Goal: Navigation & Orientation: Find specific page/section

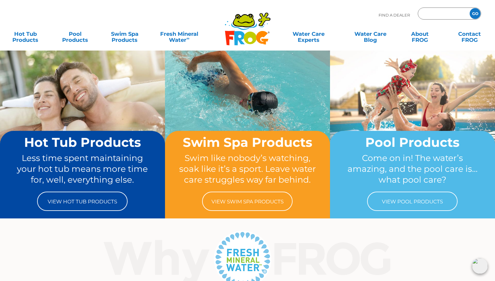
click at [436, 15] on input "Zip Code Form" at bounding box center [442, 13] width 41 height 9
type input "91214"
click at [474, 14] on input "GO" at bounding box center [474, 13] width 11 height 11
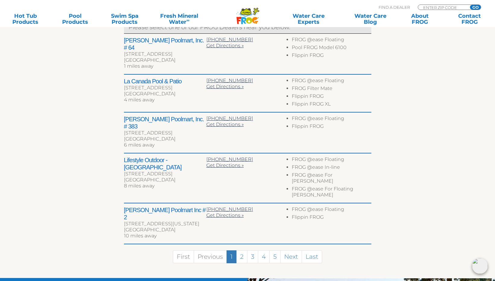
scroll to position [261, 0]
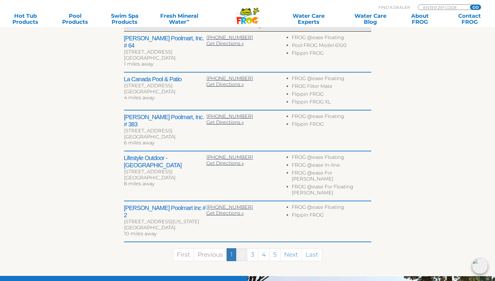
click at [242, 249] on link "2" at bounding box center [241, 255] width 11 height 13
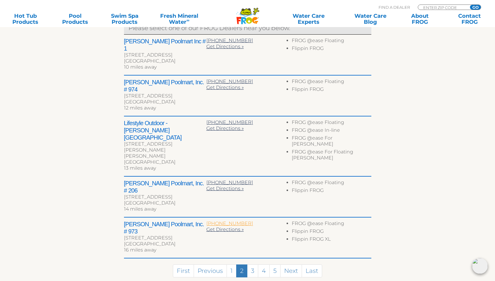
scroll to position [258, 0]
click at [252, 264] on link "3" at bounding box center [252, 270] width 11 height 13
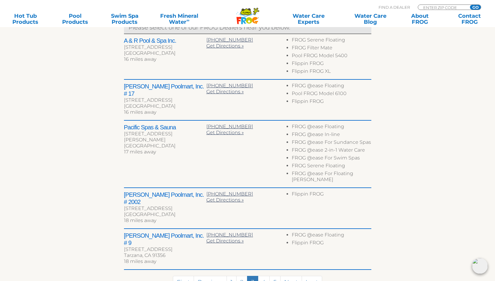
click at [64, 142] on div "← Move left → Move right ↑ Move up ↓ Move down + Zoom in - Zoom out Home Jump l…" at bounding box center [247, 100] width 371 height 410
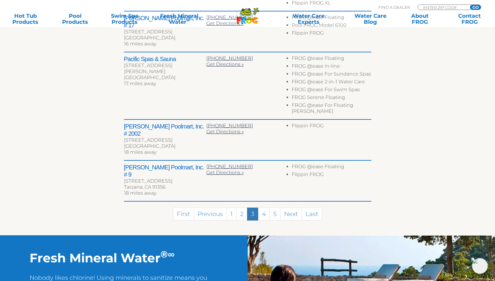
scroll to position [0, 0]
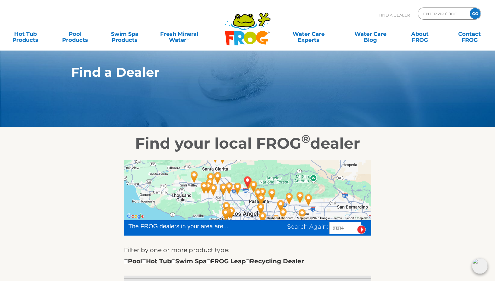
click at [63, 90] on section "Find a Dealer" at bounding box center [247, 63] width 495 height 127
